Goal: Information Seeking & Learning: Compare options

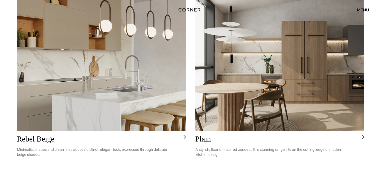
scroll to position [1131, 0]
click at [149, 94] on img at bounding box center [101, 63] width 169 height 135
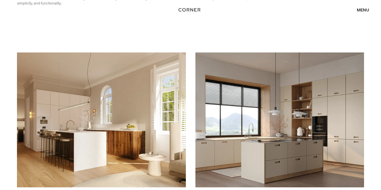
scroll to position [660, 0]
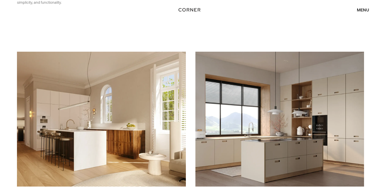
click at [147, 91] on img at bounding box center [101, 119] width 169 height 135
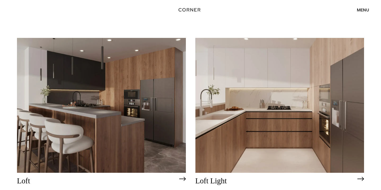
scroll to position [1304, 0]
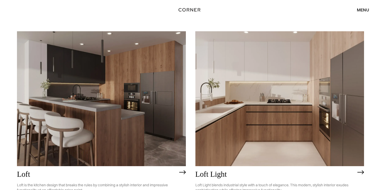
click at [211, 90] on img at bounding box center [279, 98] width 169 height 135
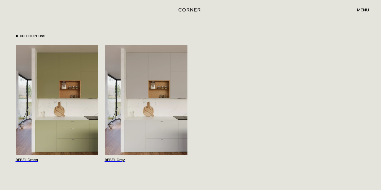
scroll to position [545, 0]
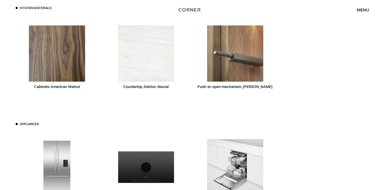
scroll to position [1295, 0]
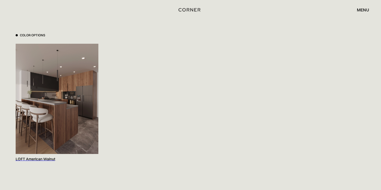
scroll to position [548, 0]
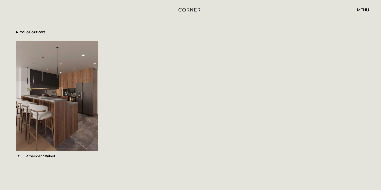
click at [211, 90] on div "Color Options LOFT American Walnut" at bounding box center [191, 94] width 350 height 129
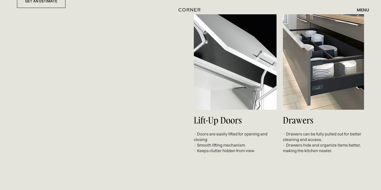
scroll to position [2529, 0]
